Goal: Information Seeking & Learning: Learn about a topic

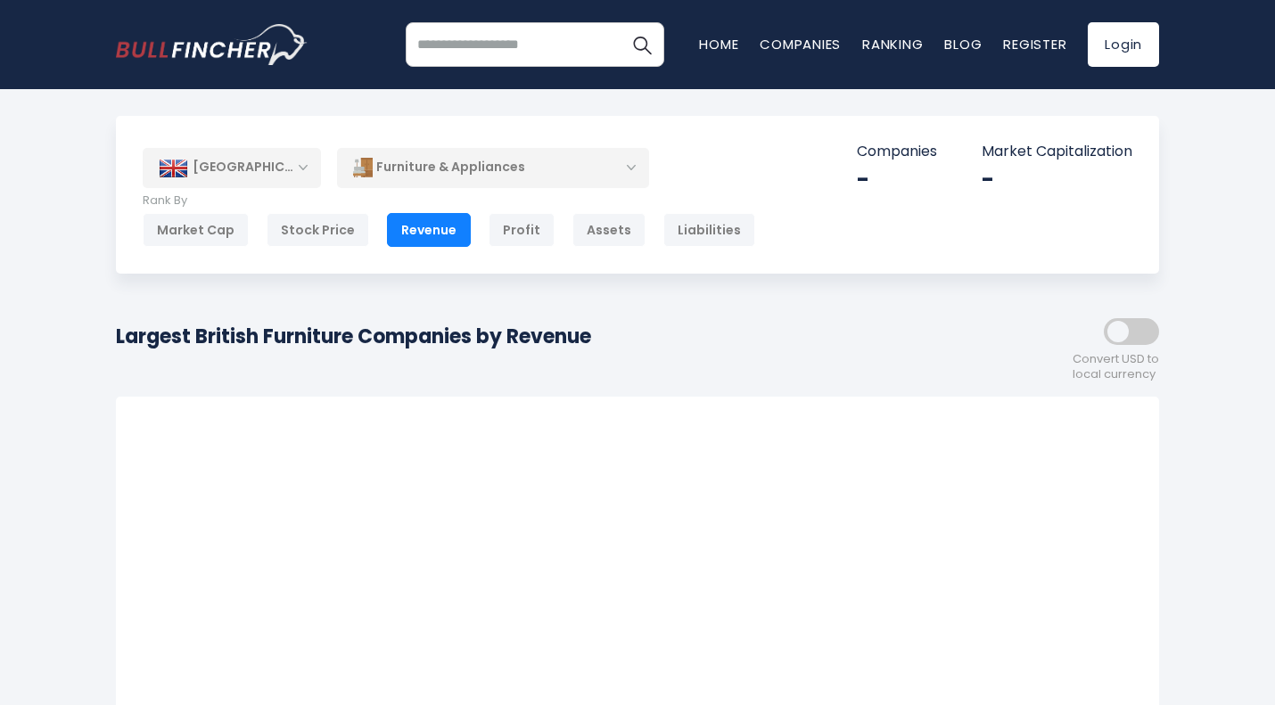
click at [292, 168] on div "[GEOGRAPHIC_DATA]" at bounding box center [232, 167] width 178 height 39
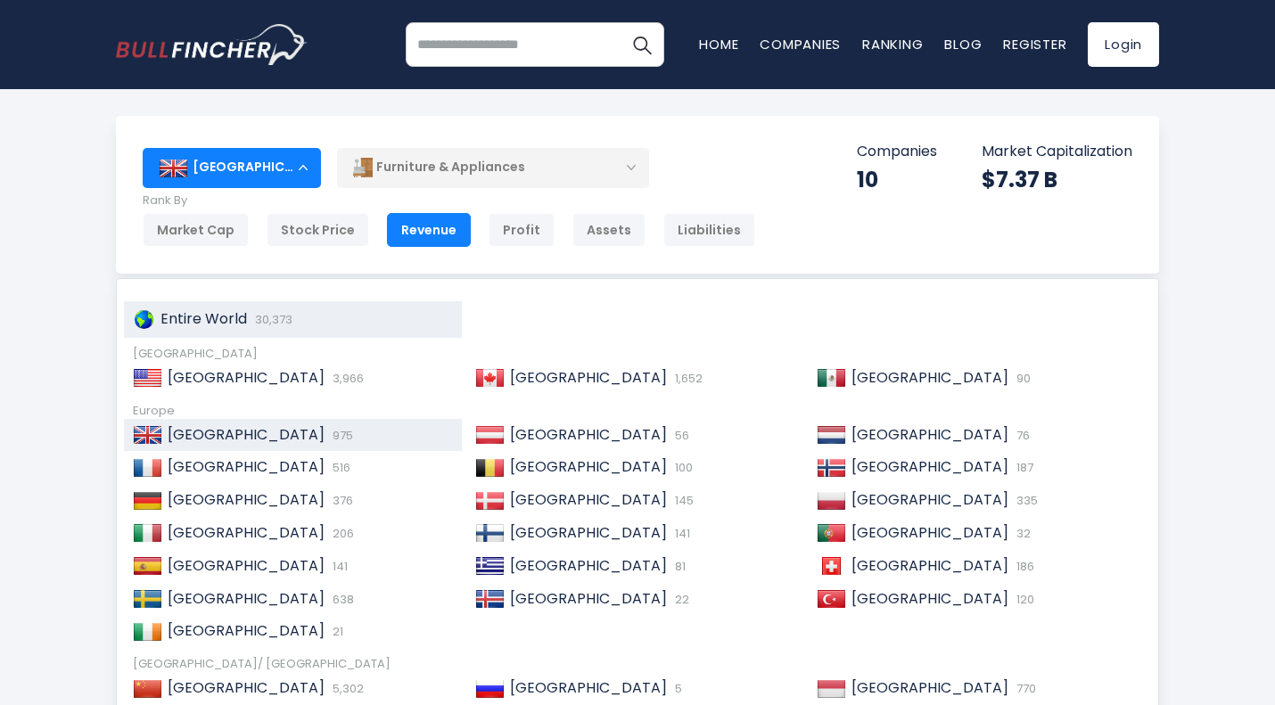
click at [226, 310] on span "Entire World" at bounding box center [203, 318] width 86 height 21
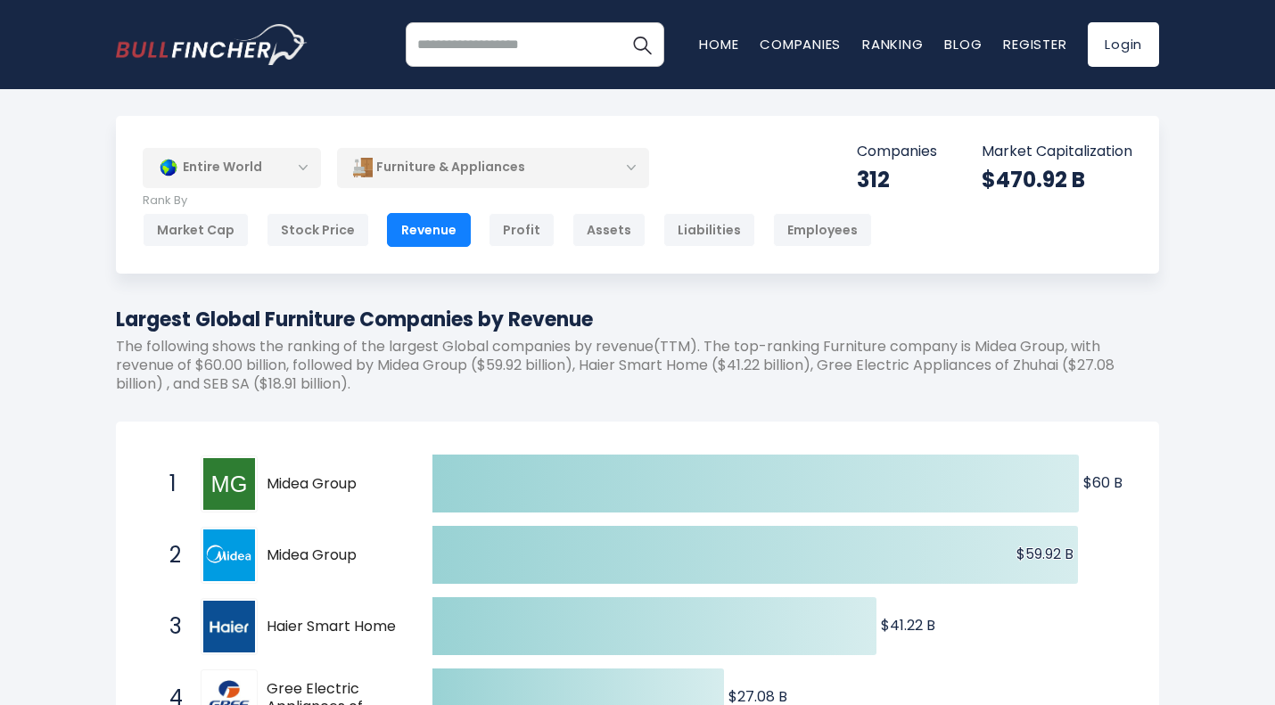
click at [604, 184] on div "Furniture & Appliances" at bounding box center [493, 167] width 312 height 41
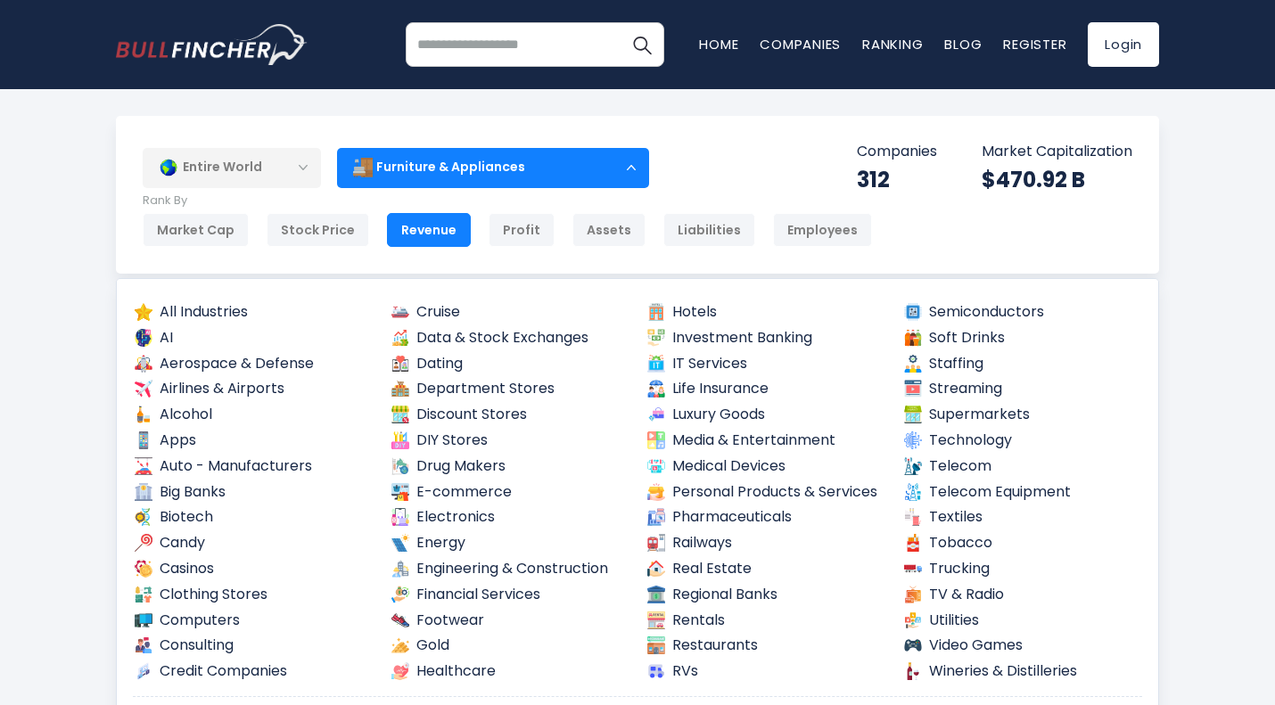
drag, startPoint x: 1161, startPoint y: 377, endPoint x: 1163, endPoint y: 407, distance: 29.5
click at [1121, 242] on div "Entire World Entire World 30,373 North America United States 3,966 Canada" at bounding box center [637, 195] width 1043 height 158
click at [530, 172] on div "Furniture & Appliances" at bounding box center [493, 167] width 312 height 41
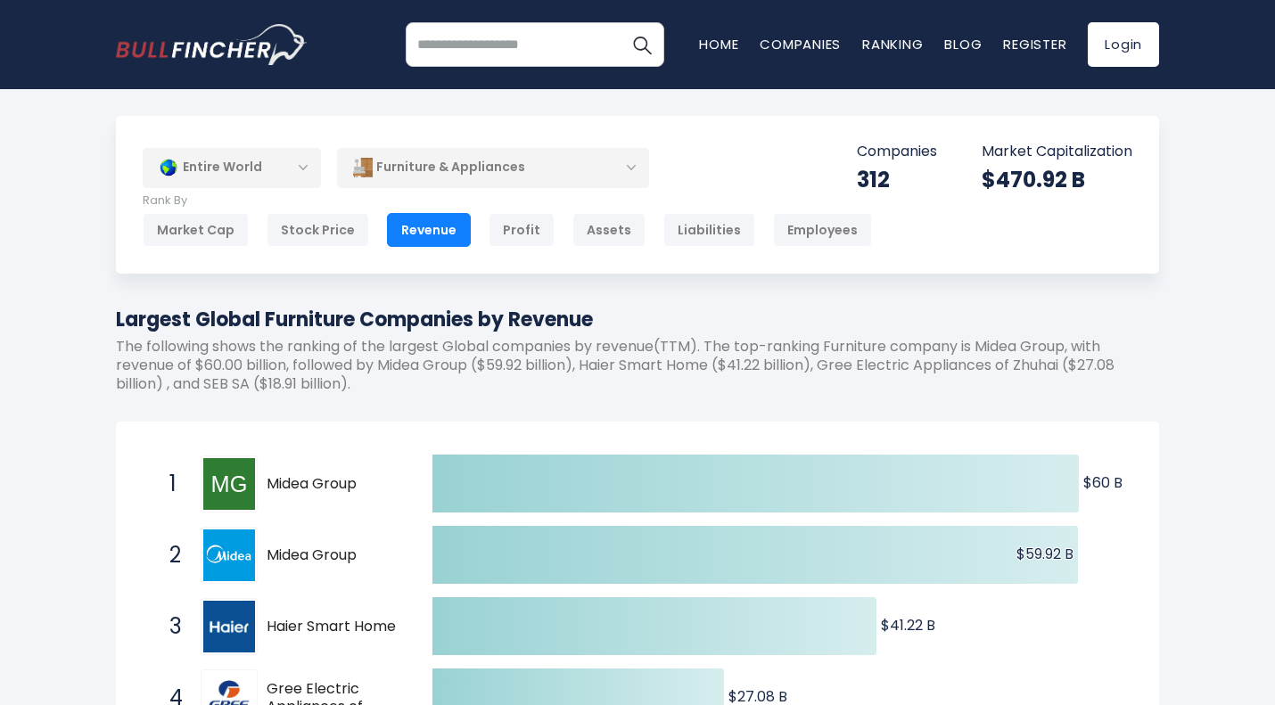
scroll to position [250, 0]
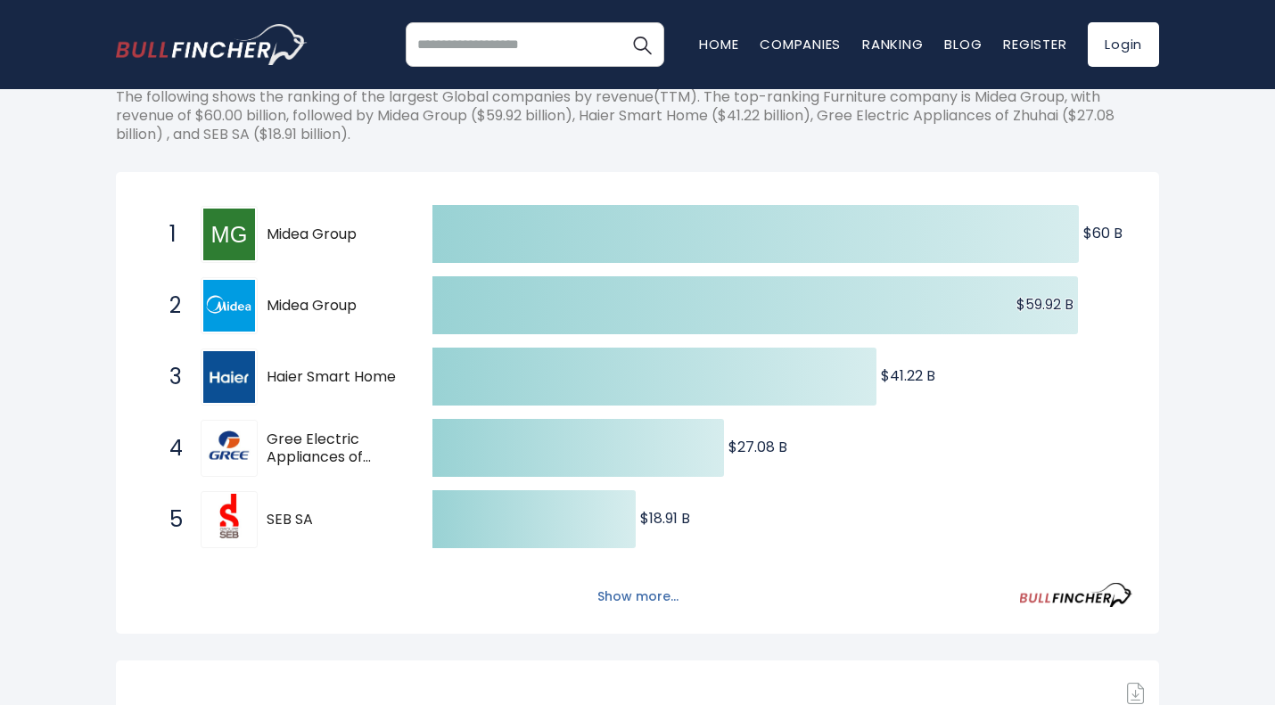
click at [645, 594] on button "Show more..." at bounding box center [638, 596] width 103 height 29
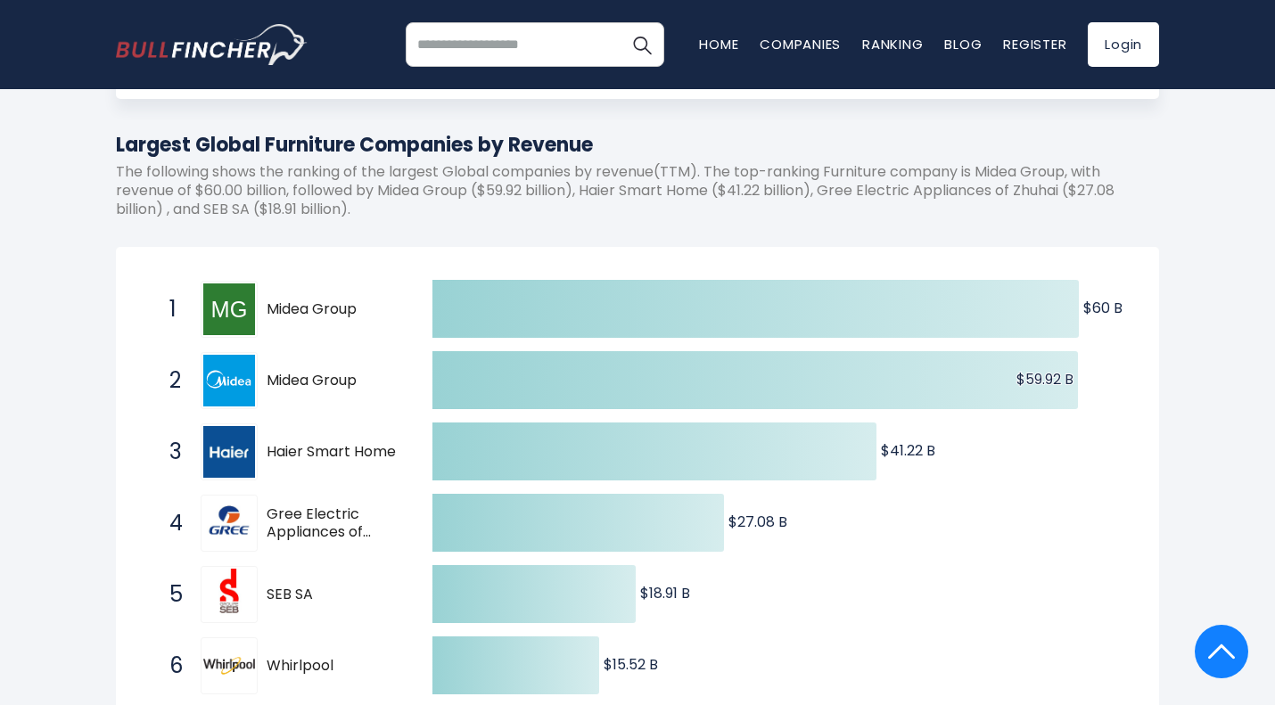
scroll to position [0, 0]
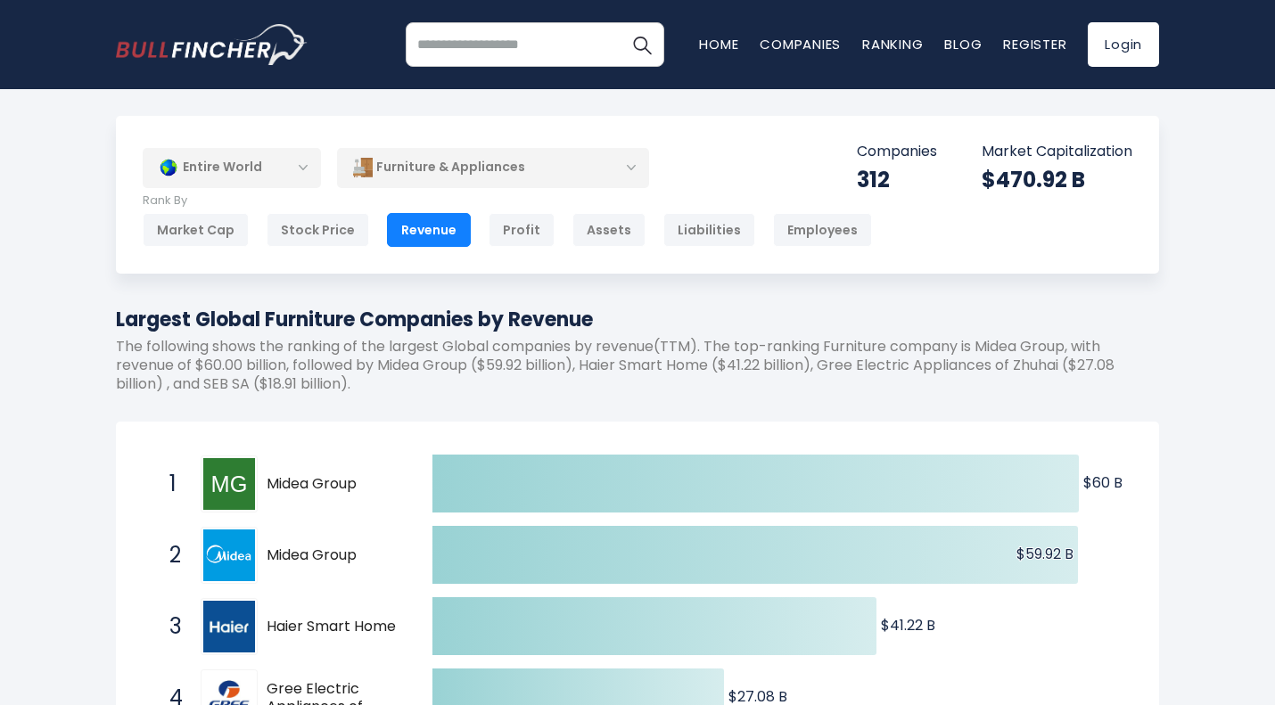
click at [1154, 363] on p "The following shows the ranking of the largest Global companies by revenue(TTM)…" at bounding box center [637, 365] width 1043 height 55
click at [569, 173] on div "Furniture & Appliances" at bounding box center [493, 167] width 312 height 41
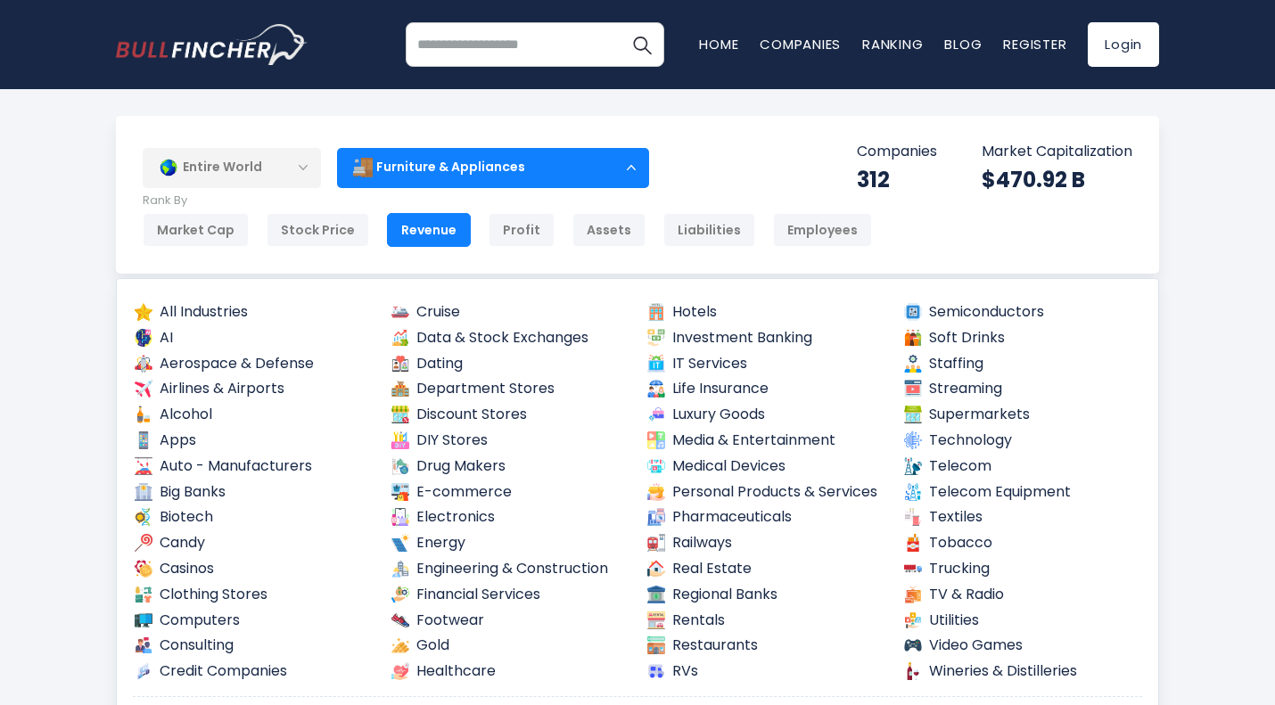
click at [1091, 259] on div "Entire World Entire World 30,373 North America United States 3,966 Canada" at bounding box center [637, 195] width 1043 height 158
click at [617, 170] on div "Furniture & Appliances" at bounding box center [493, 167] width 312 height 41
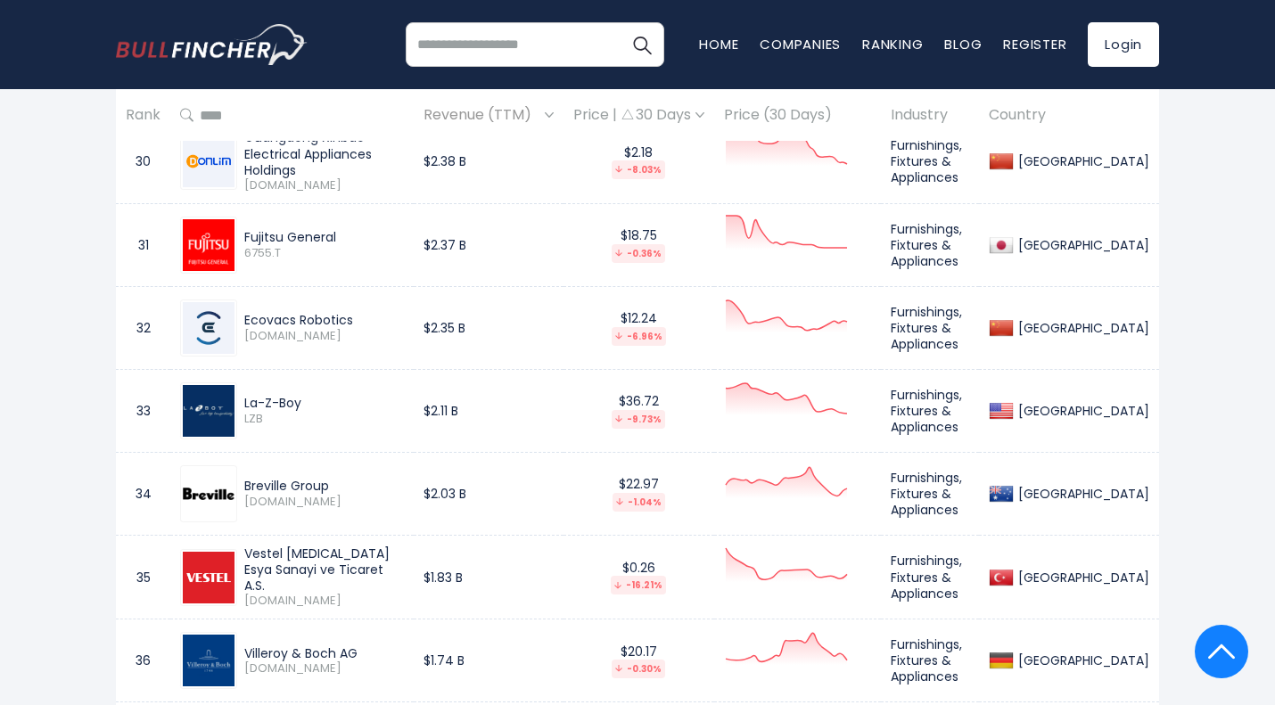
scroll to position [3721, 0]
